Goal: Information Seeking & Learning: Learn about a topic

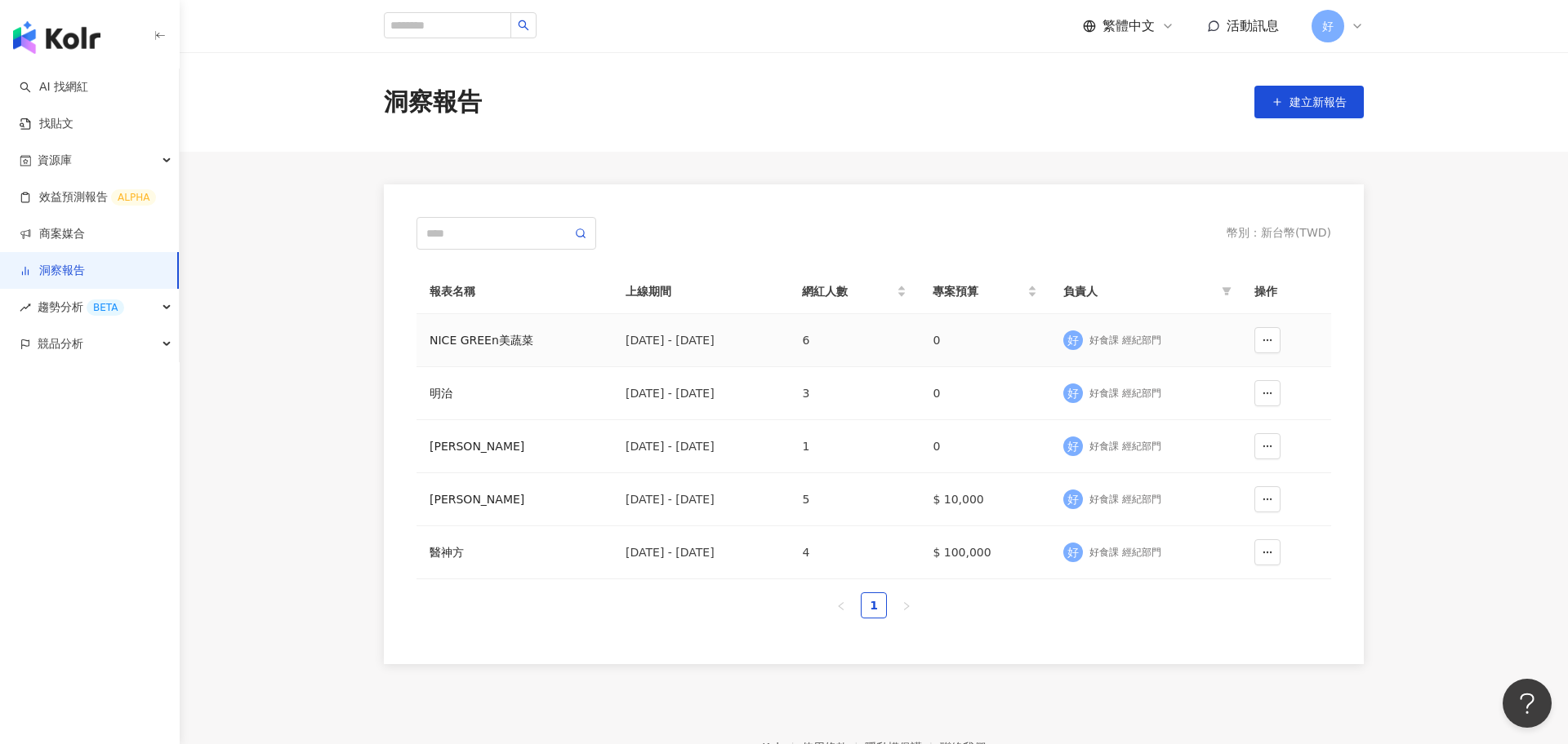
click at [460, 338] on div "NICE GREEn美蔬菜" at bounding box center [514, 340] width 170 height 18
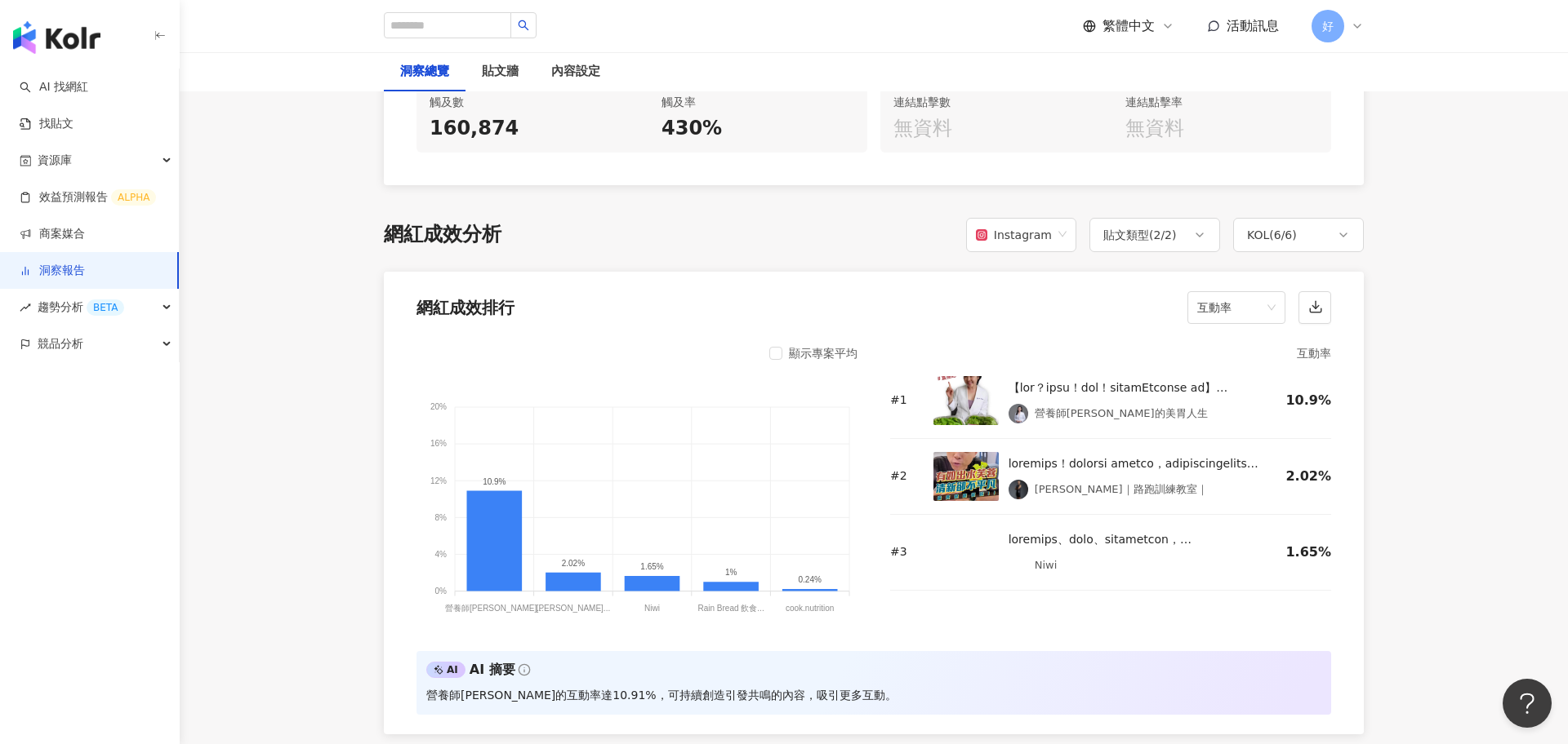
scroll to position [1166, 0]
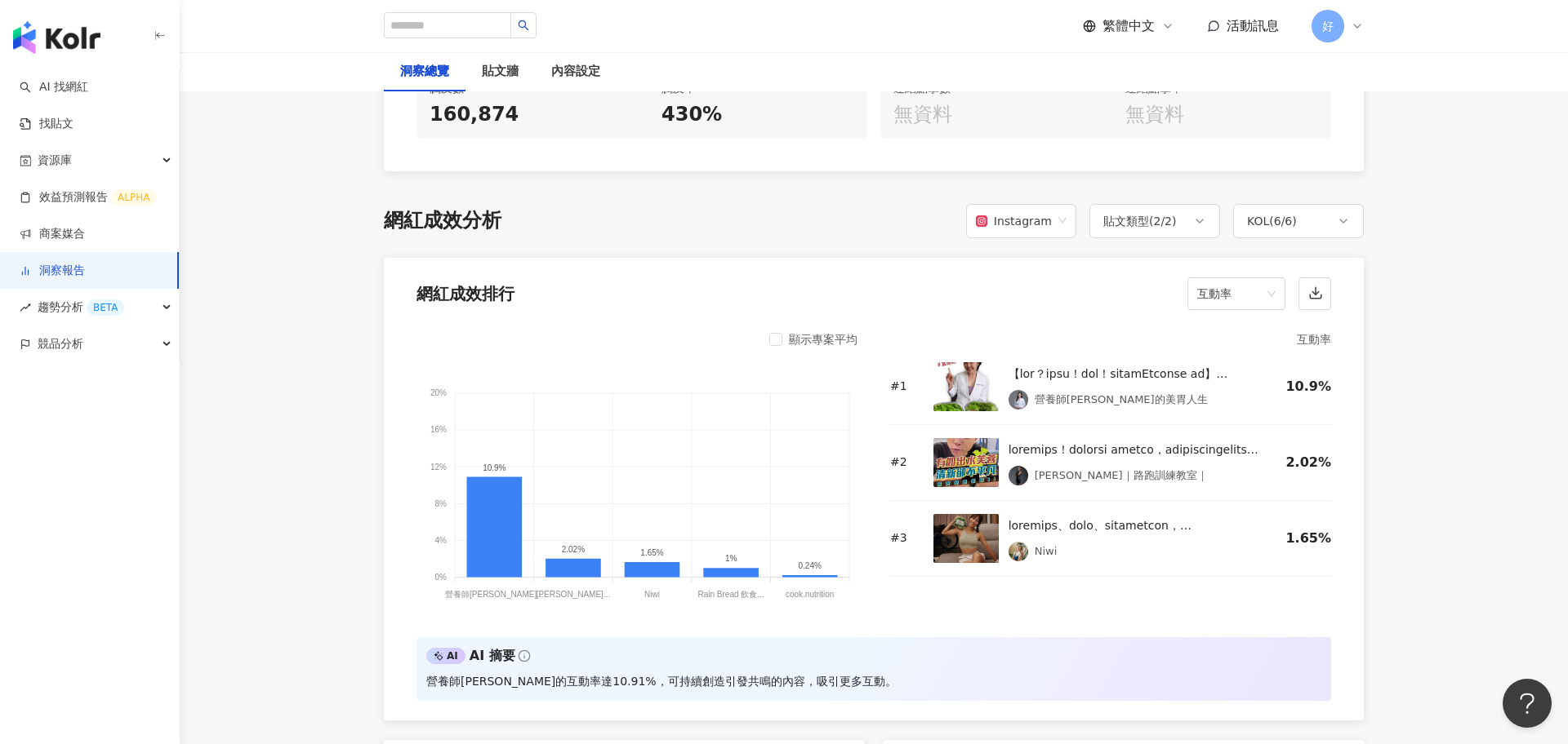
click at [783, 346] on div "顯示專案平均" at bounding box center [813, 339] width 88 height 19
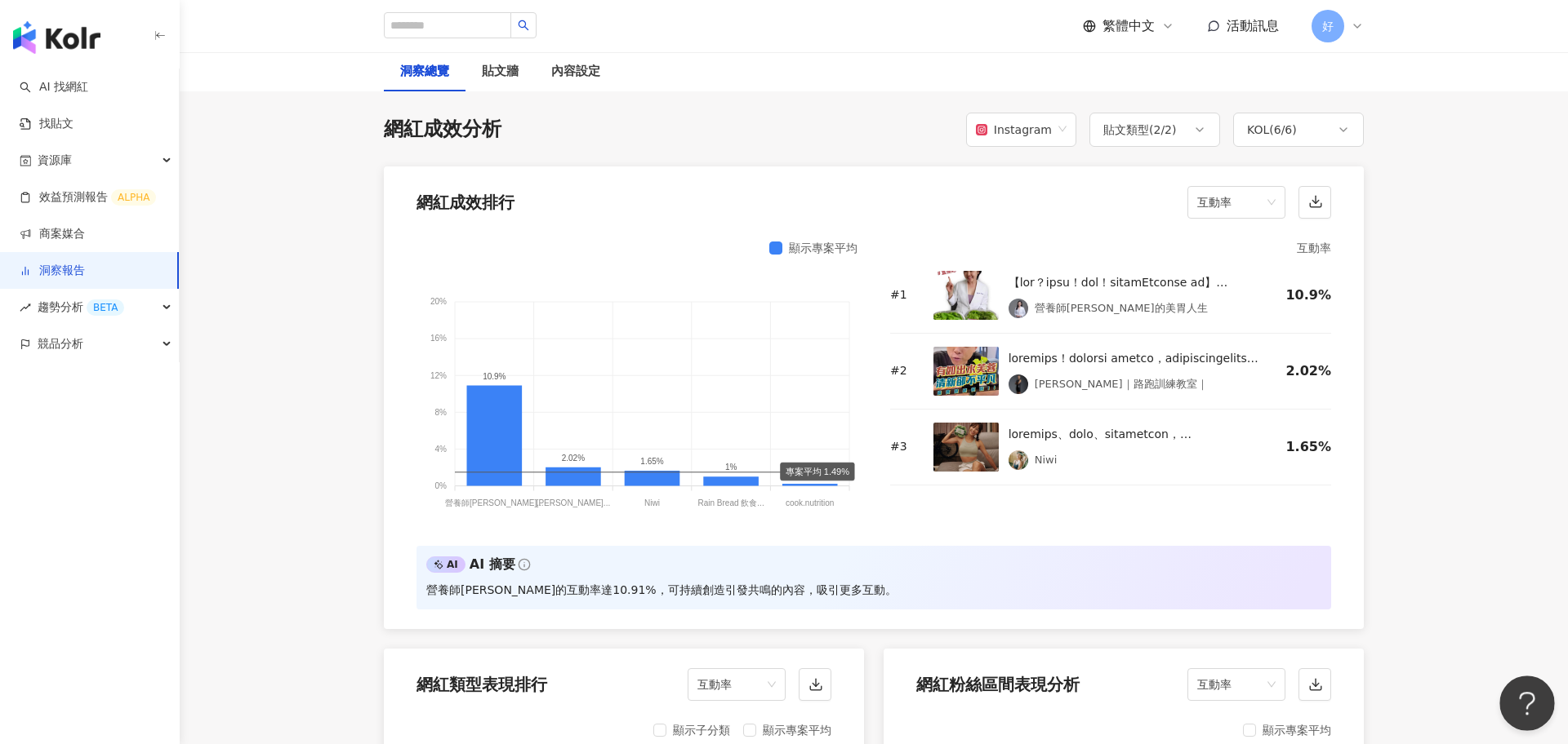
scroll to position [1233, 0]
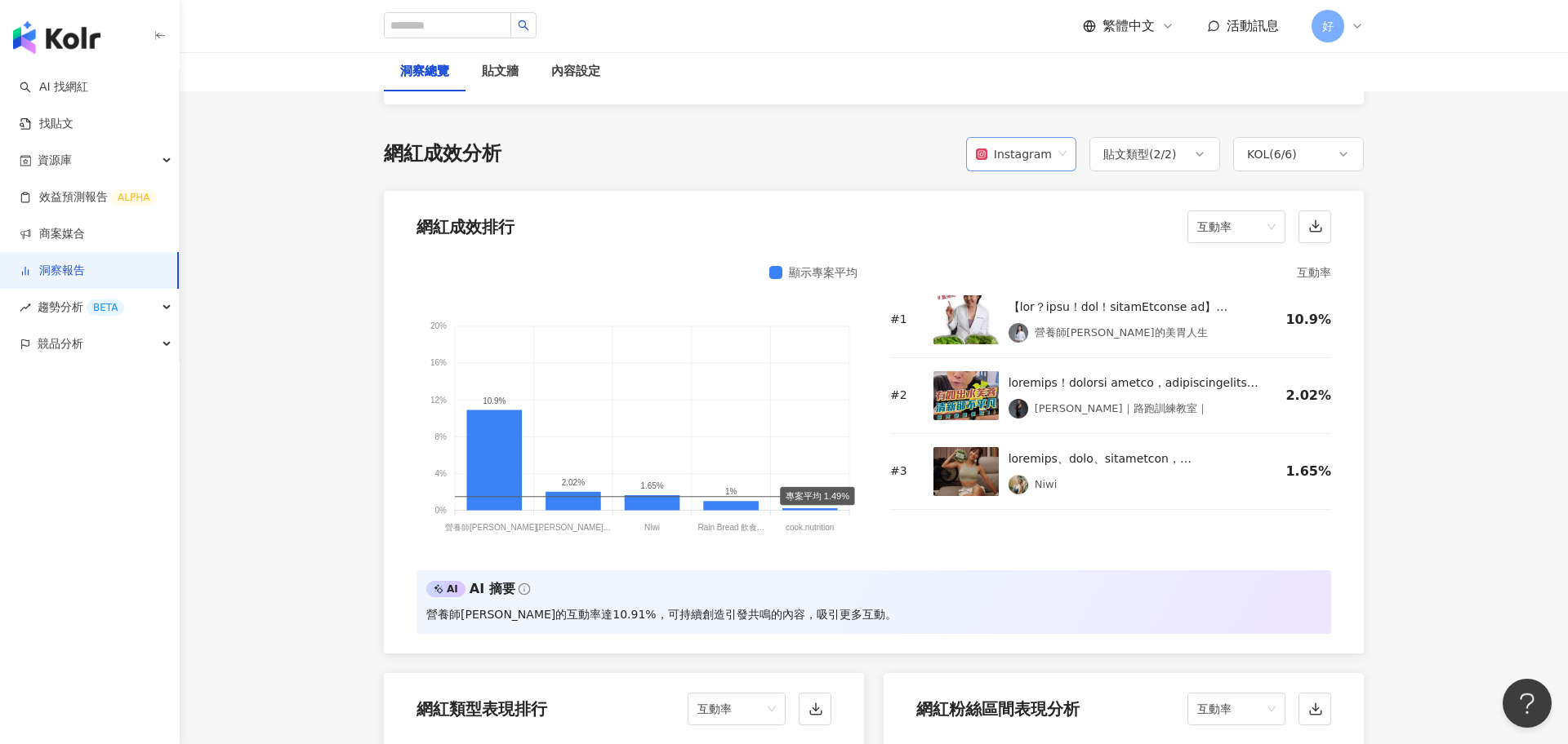
click at [1044, 154] on div "Instagram" at bounding box center [1014, 154] width 76 height 31
click at [1033, 219] on div "Facebook" at bounding box center [1024, 220] width 84 height 18
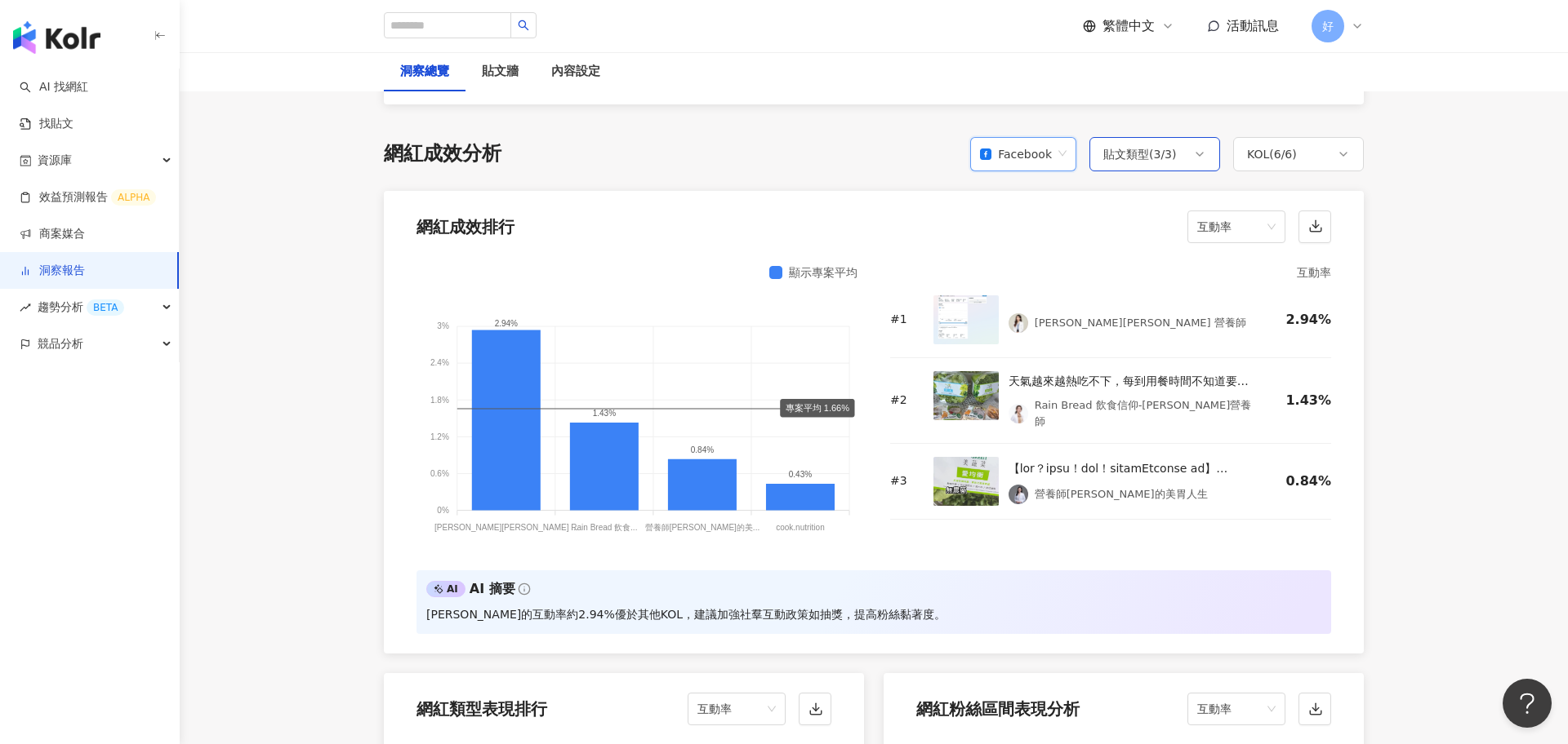
click at [1187, 164] on div "貼文類型 ( 3 / 3 )" at bounding box center [1154, 154] width 130 height 35
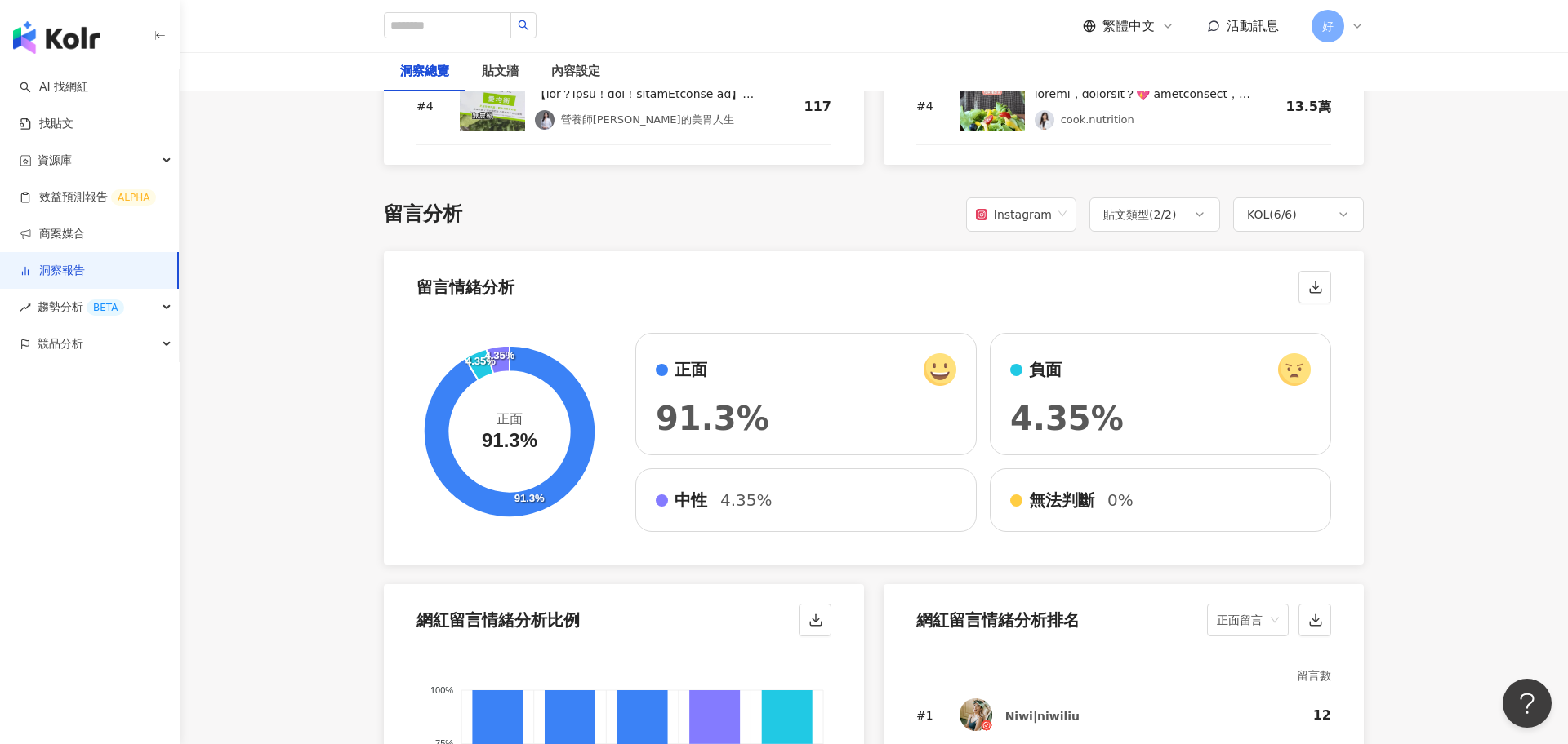
scroll to position [2637, 0]
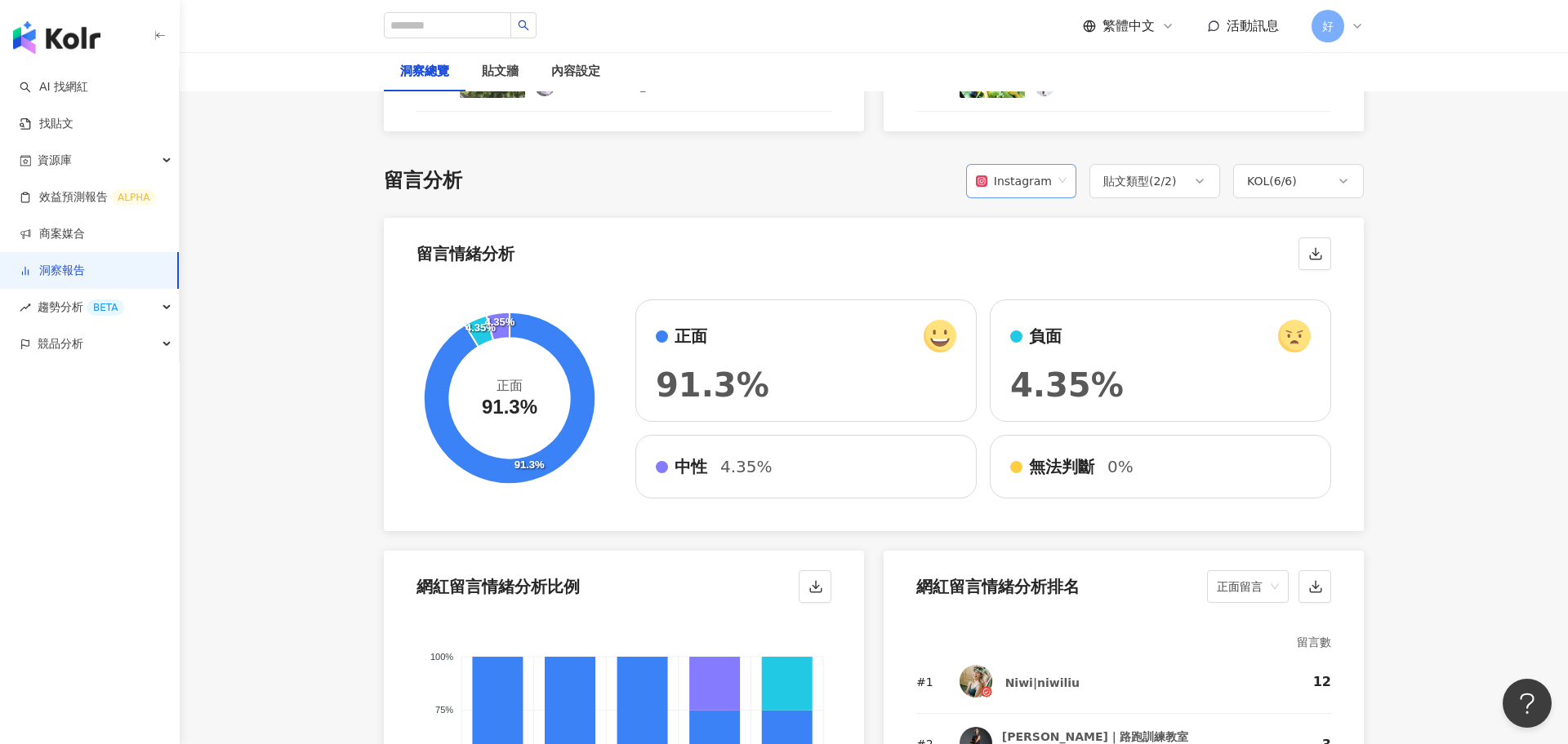
click at [1043, 168] on div "Instagram" at bounding box center [1014, 181] width 76 height 31
click at [1033, 238] on div "Facebook" at bounding box center [1023, 234] width 79 height 18
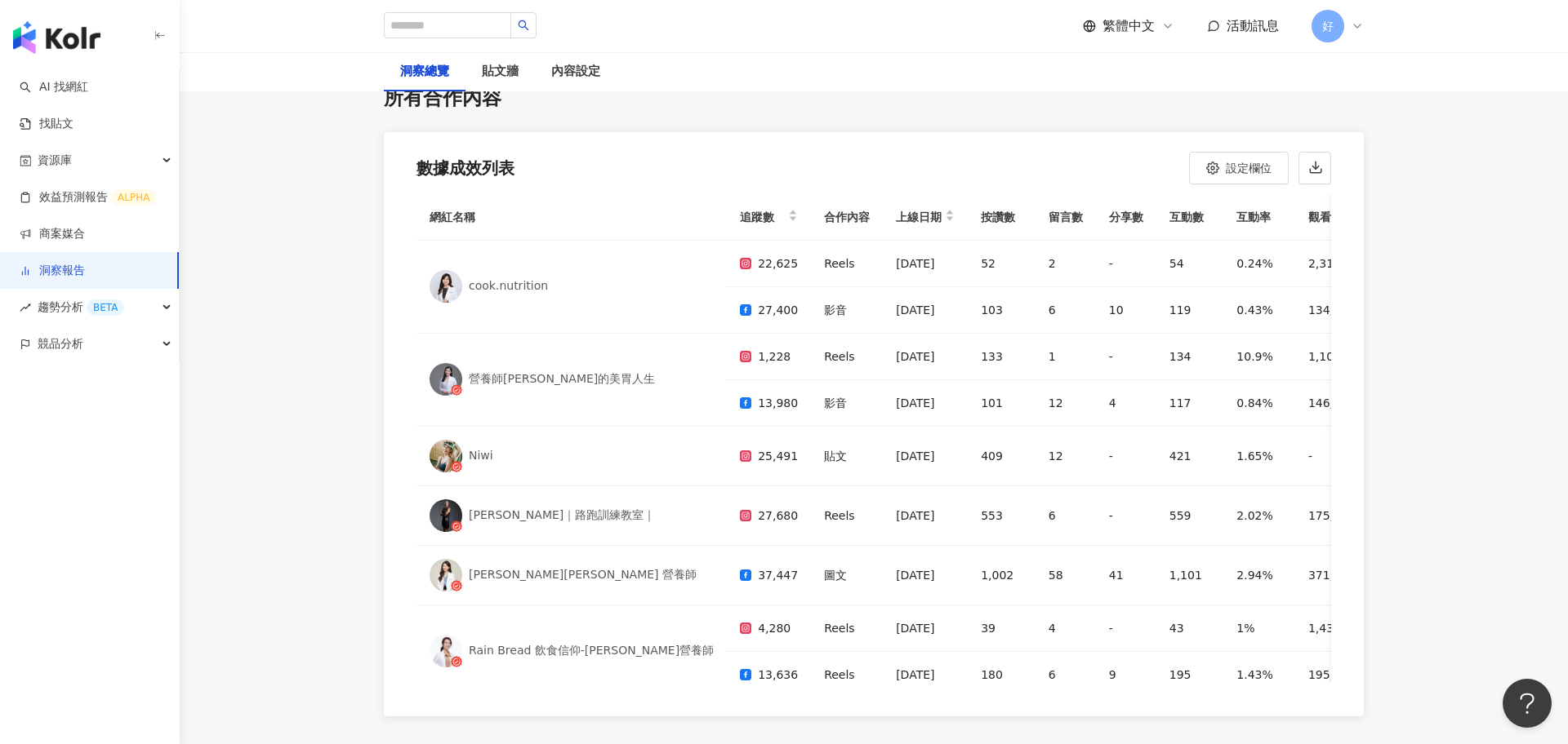
scroll to position [4598, 0]
